Goal: Information Seeking & Learning: Learn about a topic

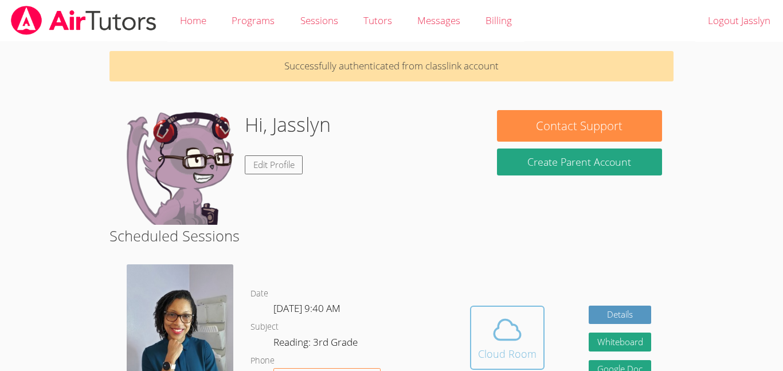
click at [509, 359] on div "Cloud Room" at bounding box center [507, 354] width 58 height 16
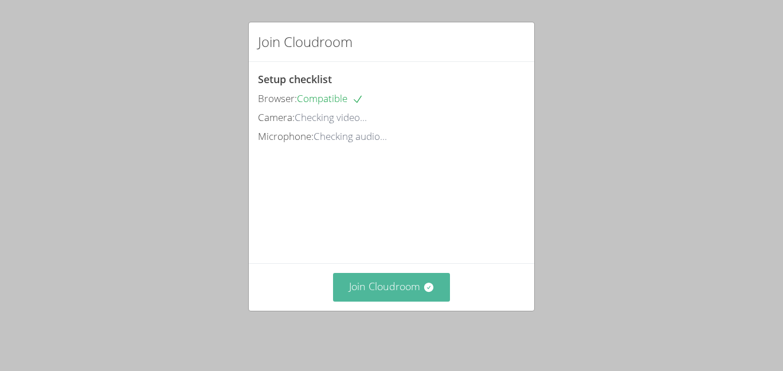
click at [408, 290] on button "Join Cloudroom" at bounding box center [392, 287] width 118 height 28
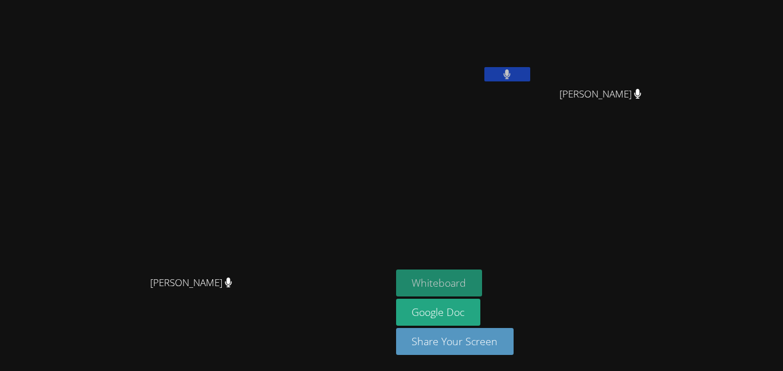
click at [483, 280] on button "Whiteboard" at bounding box center [439, 282] width 87 height 27
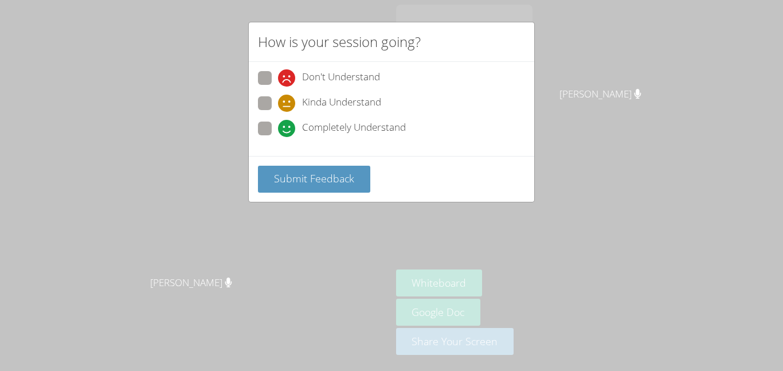
click at [242, 257] on div "How is your session going? Don't Understand Kinda Understand Completely Underst…" at bounding box center [391, 185] width 783 height 371
click at [286, 132] on icon at bounding box center [286, 128] width 17 height 17
click at [286, 131] on input "Completely Understand" at bounding box center [283, 127] width 10 height 10
radio input "true"
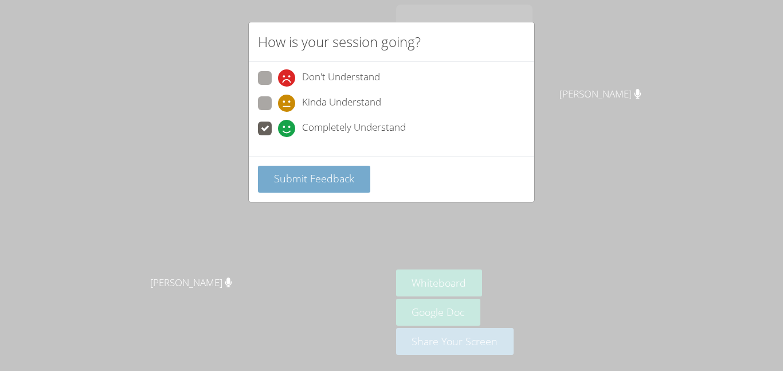
click at [269, 183] on button "Submit Feedback" at bounding box center [314, 179] width 112 height 27
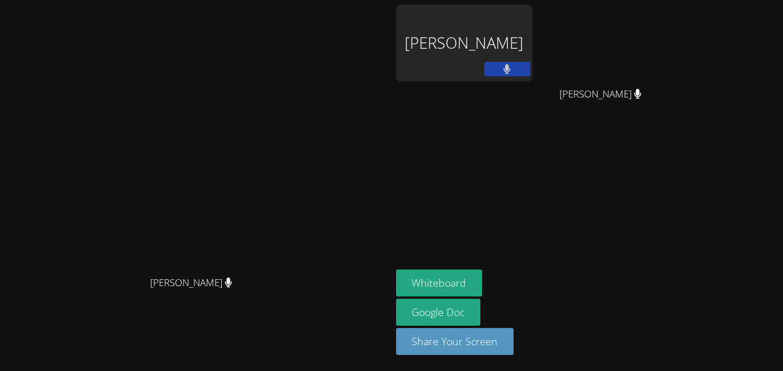
click at [515, 40] on div "Jasslyn Rivera" at bounding box center [464, 43] width 136 height 77
click at [533, 52] on div "Jasslyn Rivera" at bounding box center [464, 43] width 136 height 77
